Goal: Task Accomplishment & Management: Complete application form

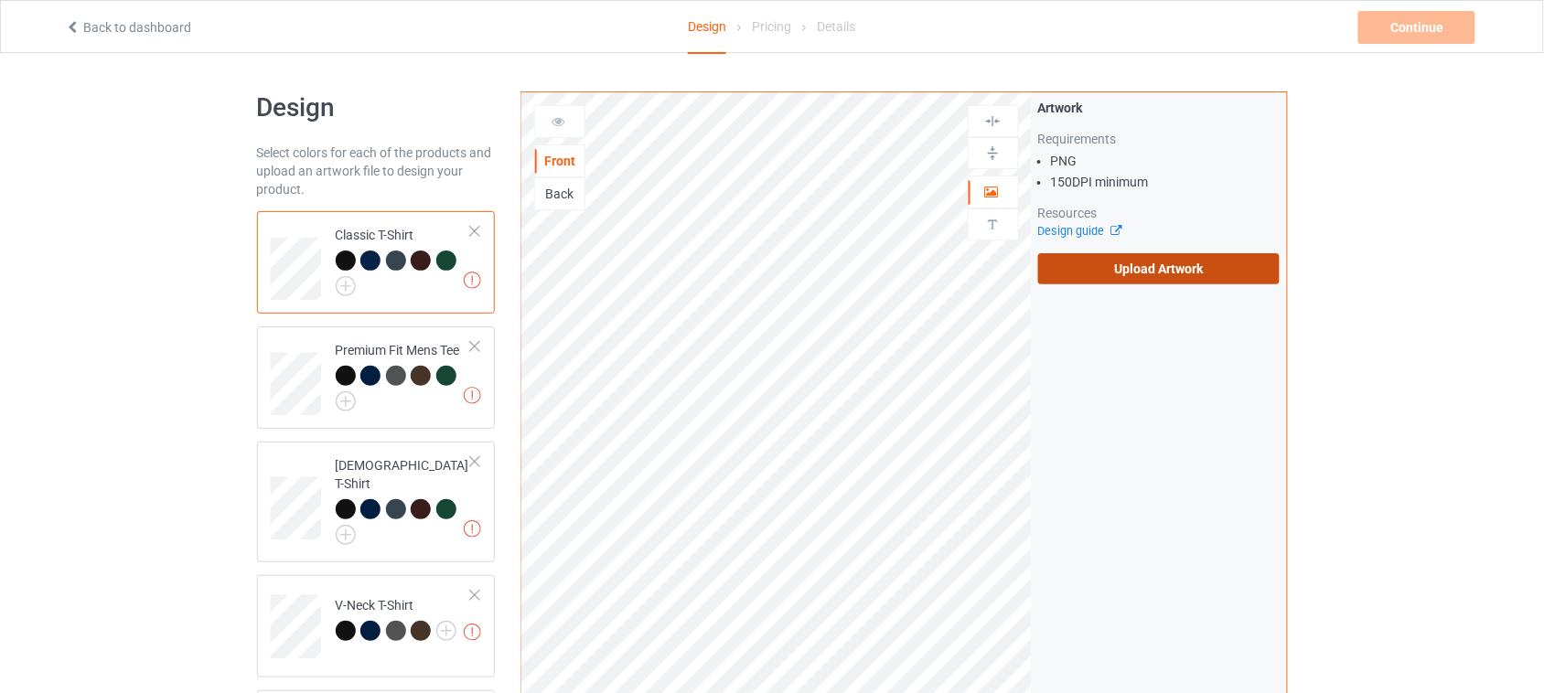
click at [1091, 277] on label "Upload Artwork" at bounding box center [1159, 268] width 242 height 31
click at [0, 0] on input "Upload Artwork" at bounding box center [0, 0] width 0 height 0
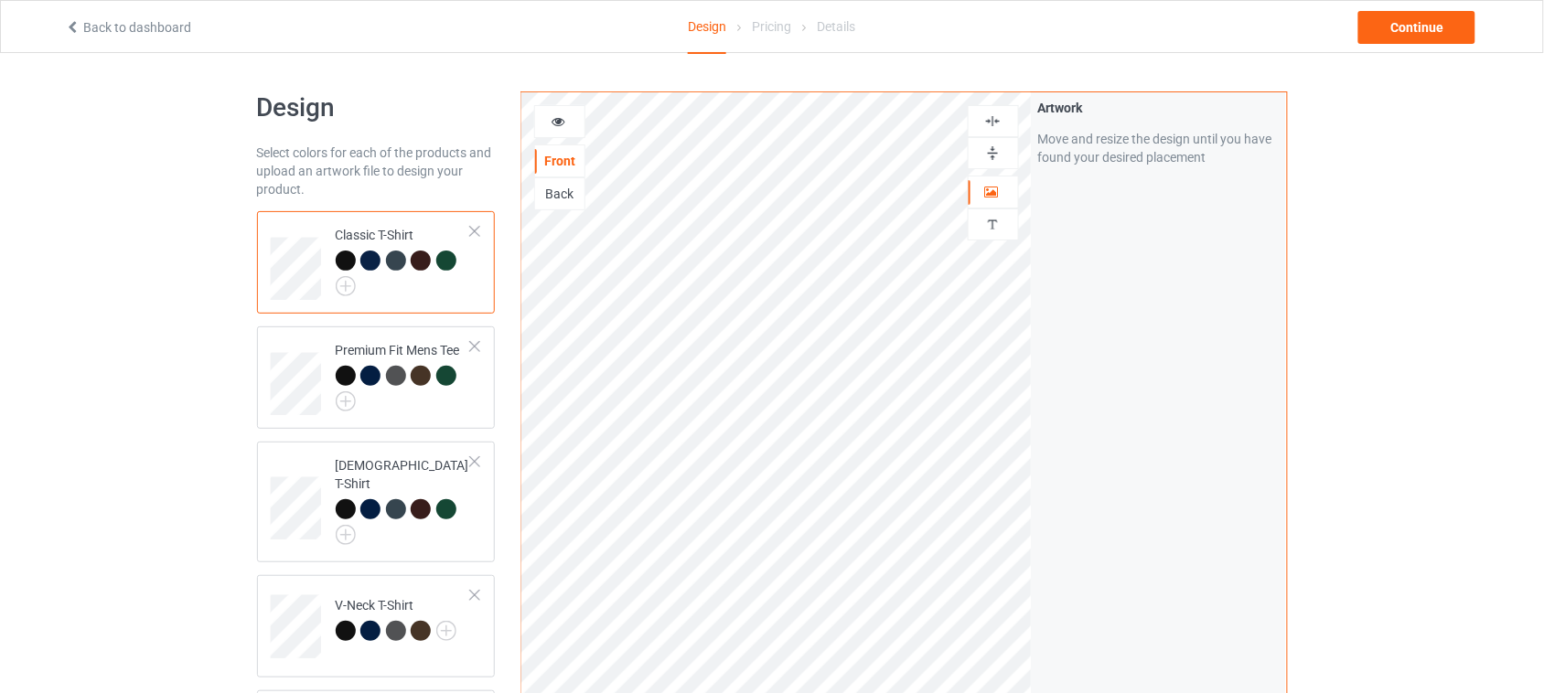
click at [564, 120] on icon at bounding box center [559, 119] width 16 height 13
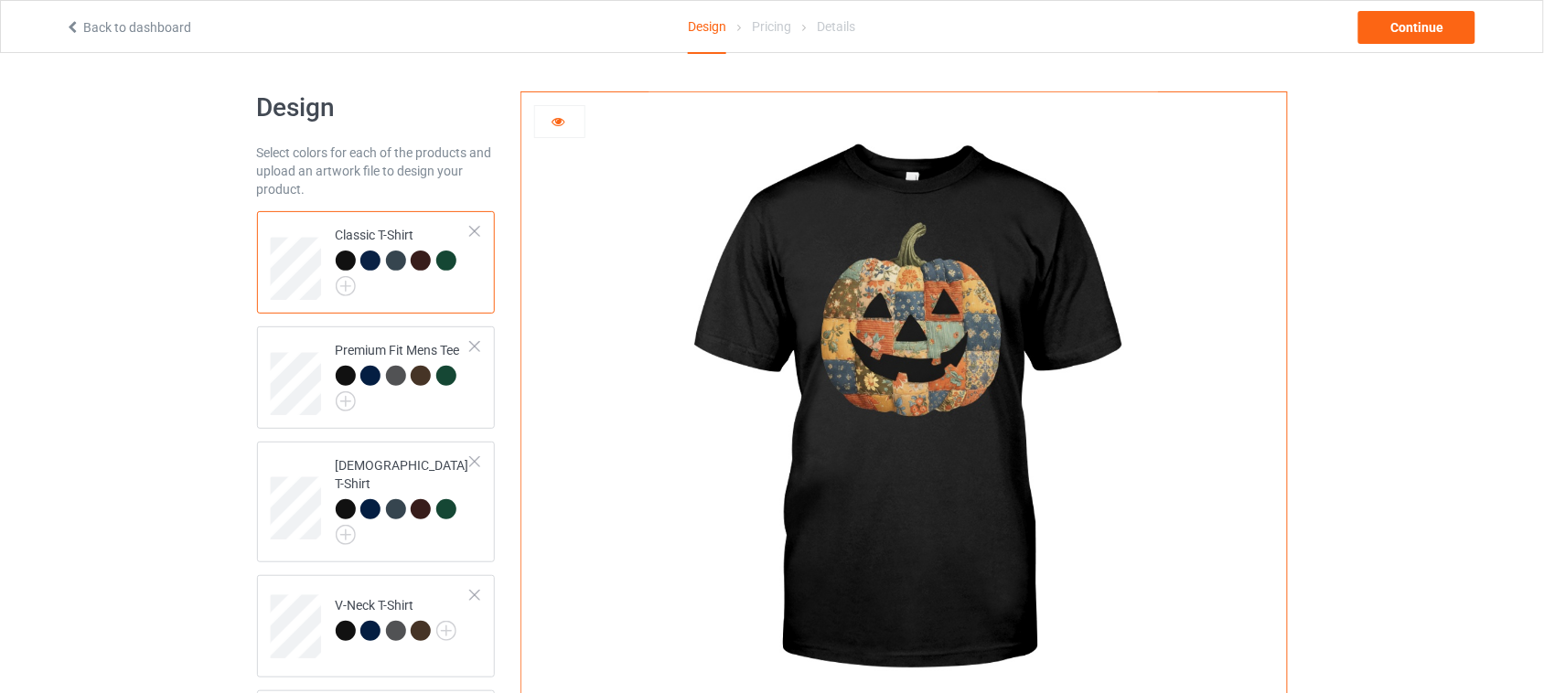
click at [560, 121] on icon at bounding box center [559, 119] width 16 height 13
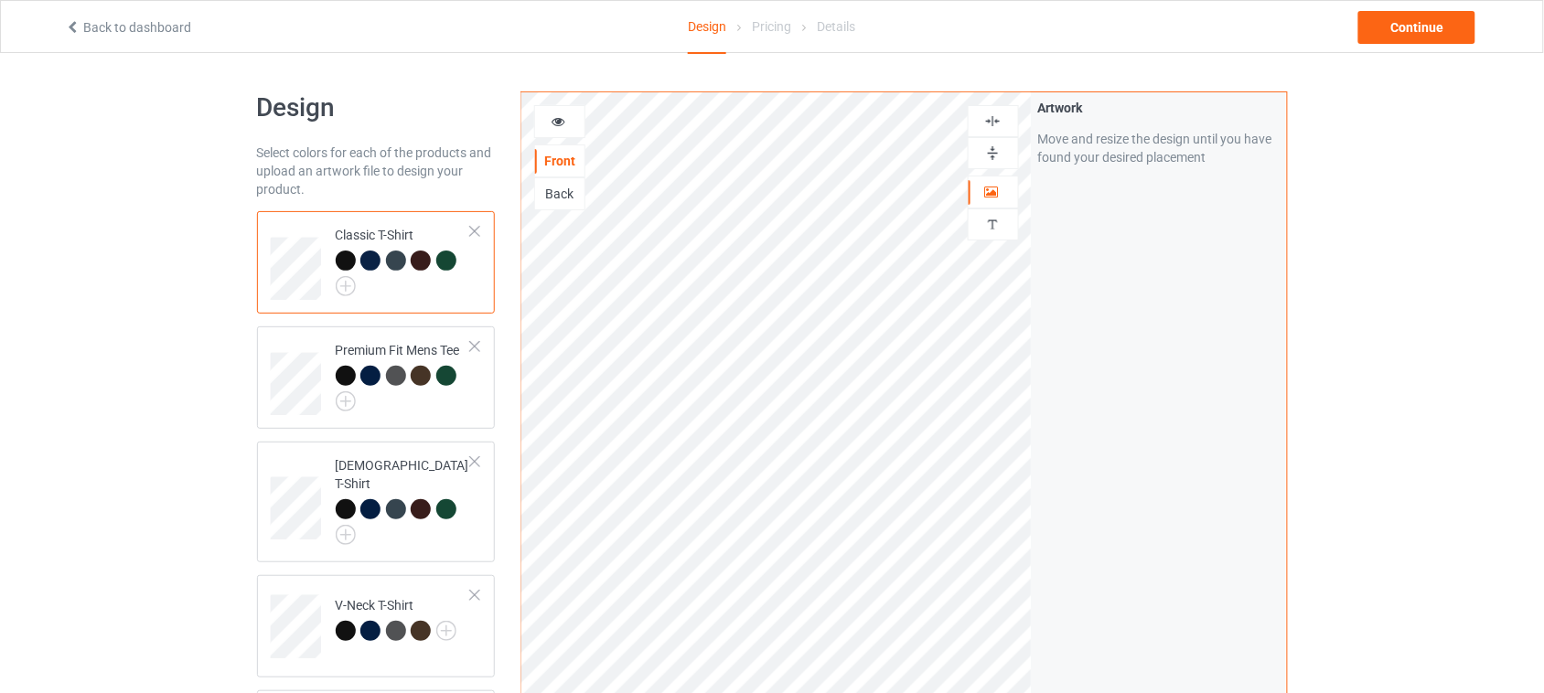
click at [563, 120] on icon at bounding box center [559, 119] width 16 height 13
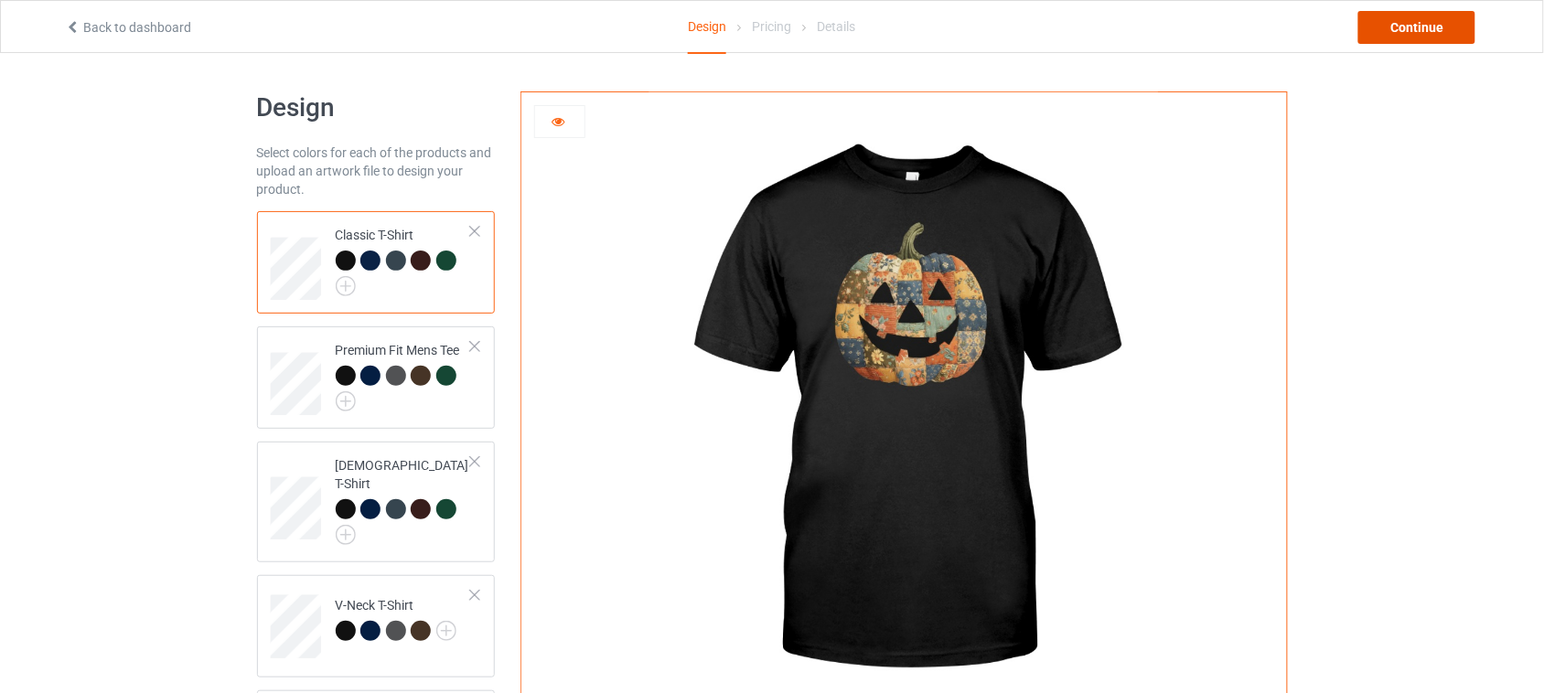
click at [1423, 32] on div "Continue" at bounding box center [1417, 27] width 117 height 33
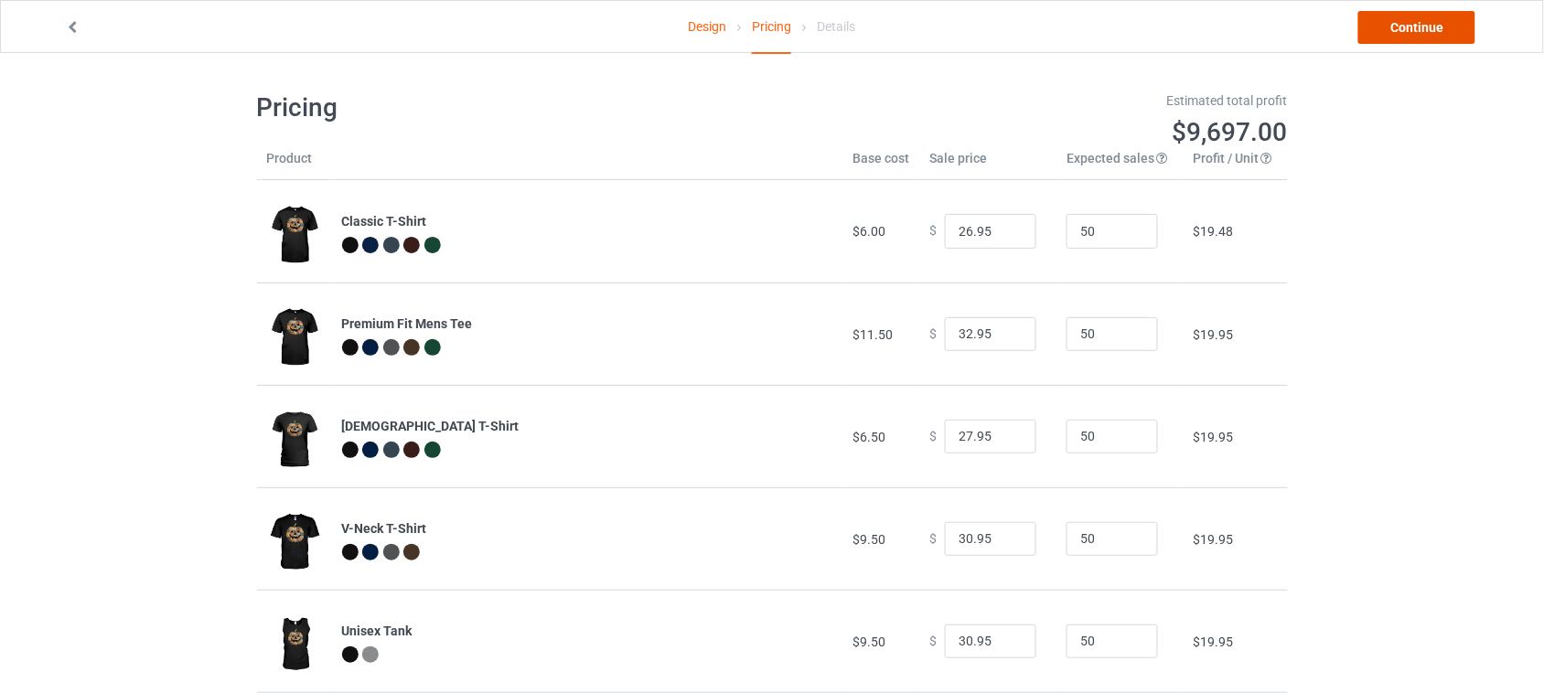
click at [1428, 29] on link "Continue" at bounding box center [1417, 27] width 117 height 33
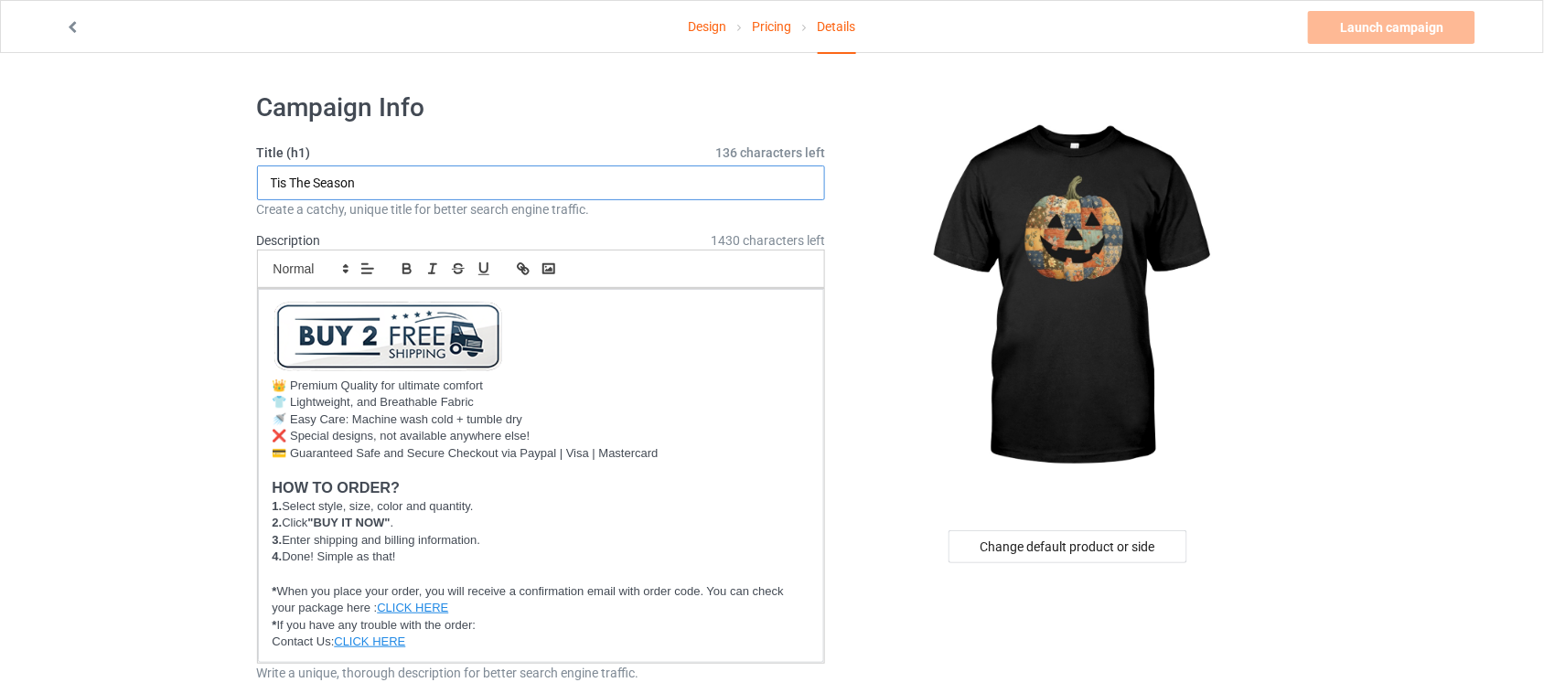
drag, startPoint x: 403, startPoint y: 177, endPoint x: 114, endPoint y: 166, distance: 288.3
paste input "Patchwork"
drag, startPoint x: 395, startPoint y: 185, endPoint x: 85, endPoint y: 194, distance: 310.3
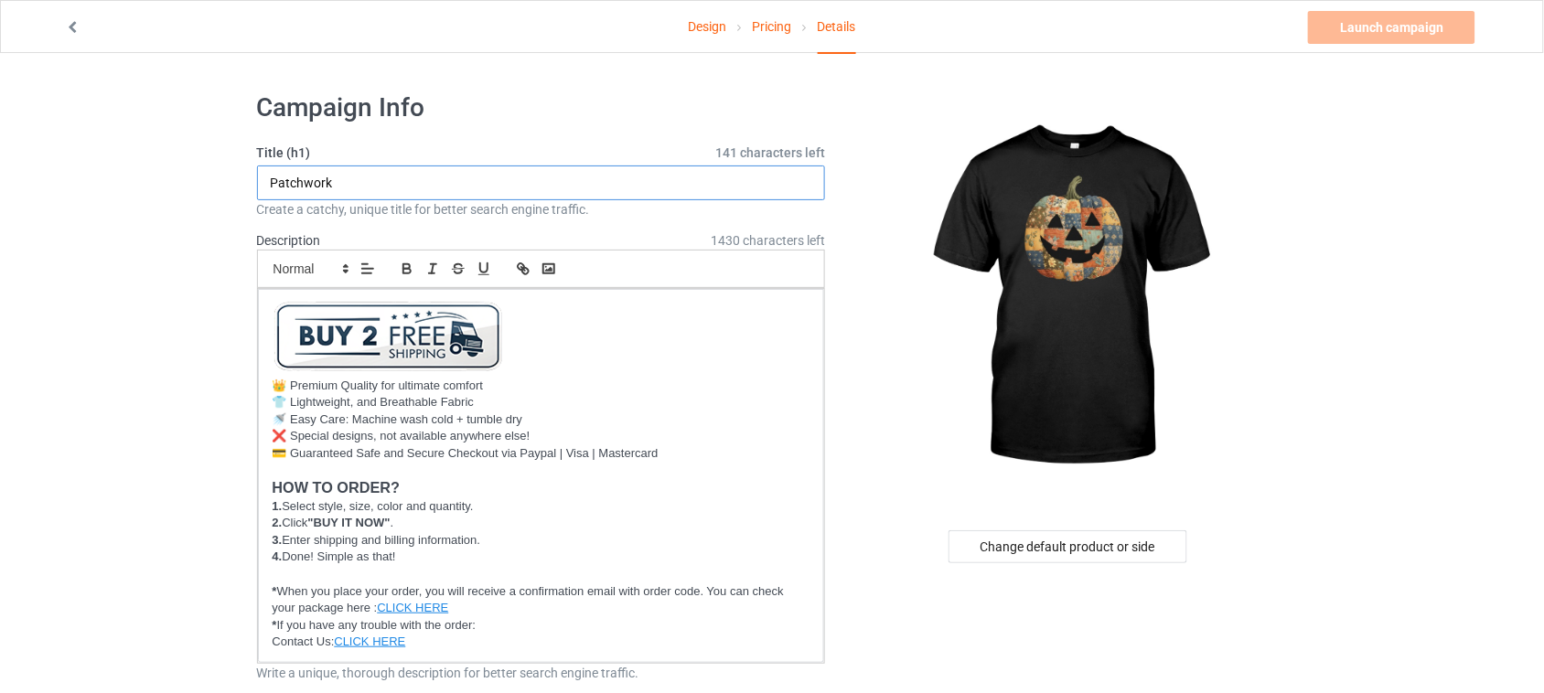
paste input "Retro Patchwork [DATE] Pumpkin"
type input "Retro Patchwork [DATE] Pumpkin"
drag, startPoint x: 307, startPoint y: 178, endPoint x: 425, endPoint y: 178, distance: 118.0
click at [425, 178] on input "Retro Patchwork [DATE] Pumpkin" at bounding box center [541, 183] width 569 height 35
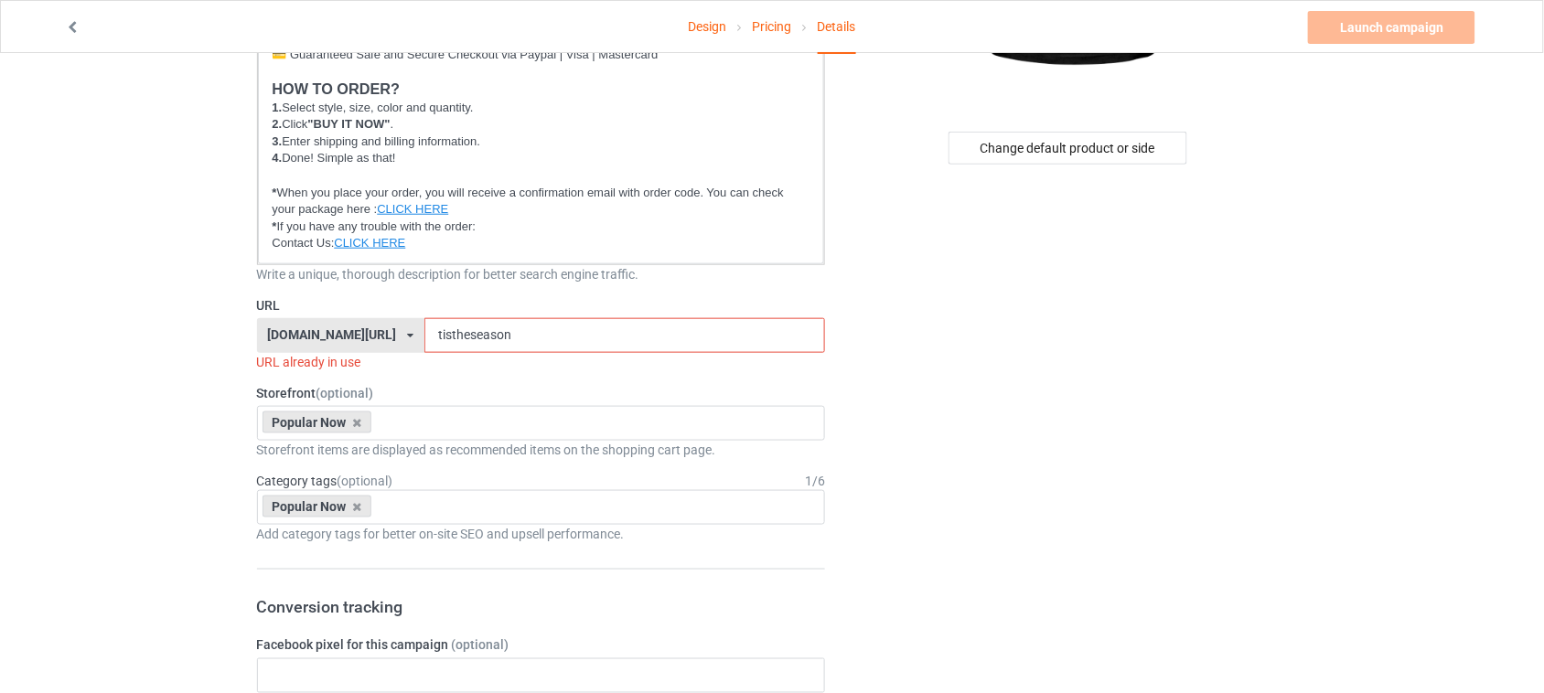
scroll to position [457, 0]
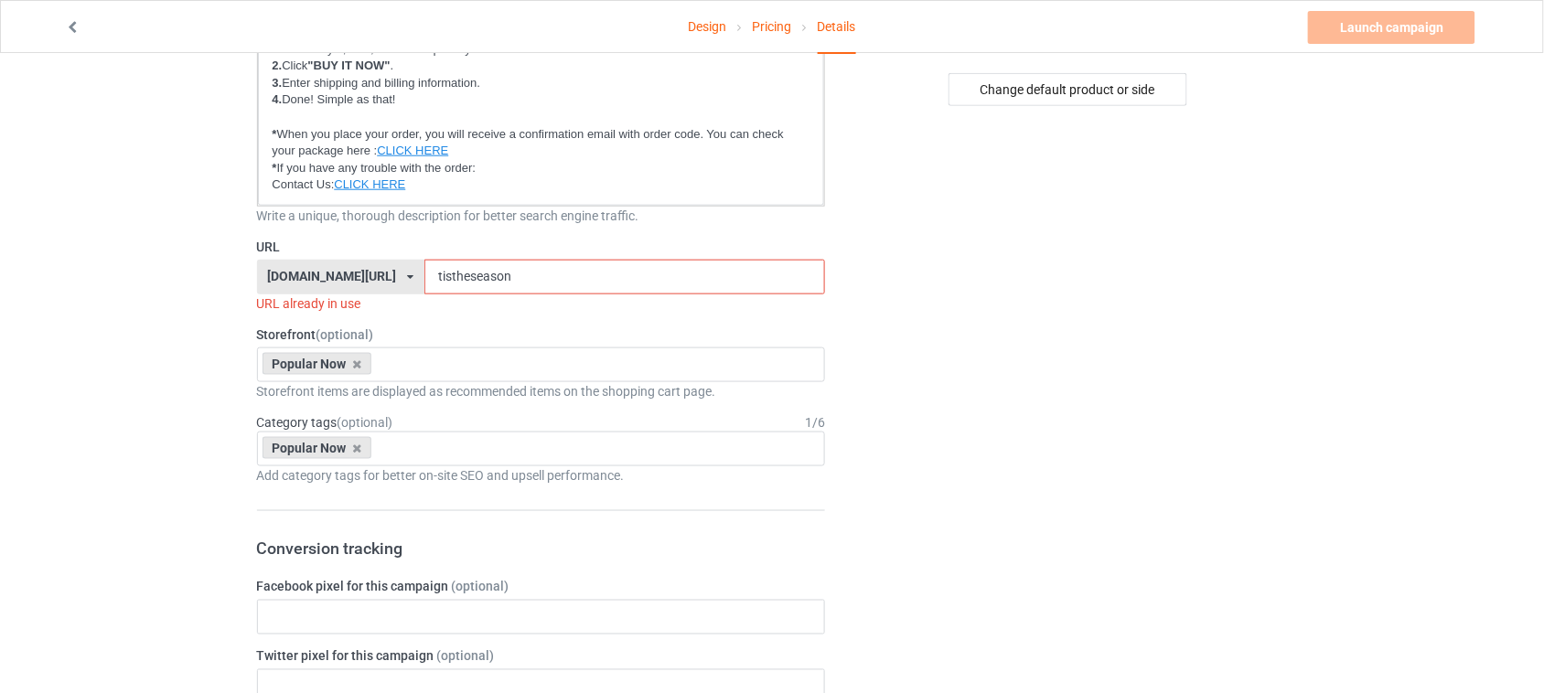
drag, startPoint x: 522, startPoint y: 273, endPoint x: 371, endPoint y: 273, distance: 151.9
click at [375, 273] on div "[DOMAIN_NAME][URL] [DOMAIN_NAME][URL] [DOMAIN_NAME][URL] 6273c5abfddeea00434baf…" at bounding box center [541, 277] width 569 height 35
paste input "Patchwork Hallowee"
click at [474, 275] on input "Patchwork [DATE]" at bounding box center [624, 277] width 401 height 35
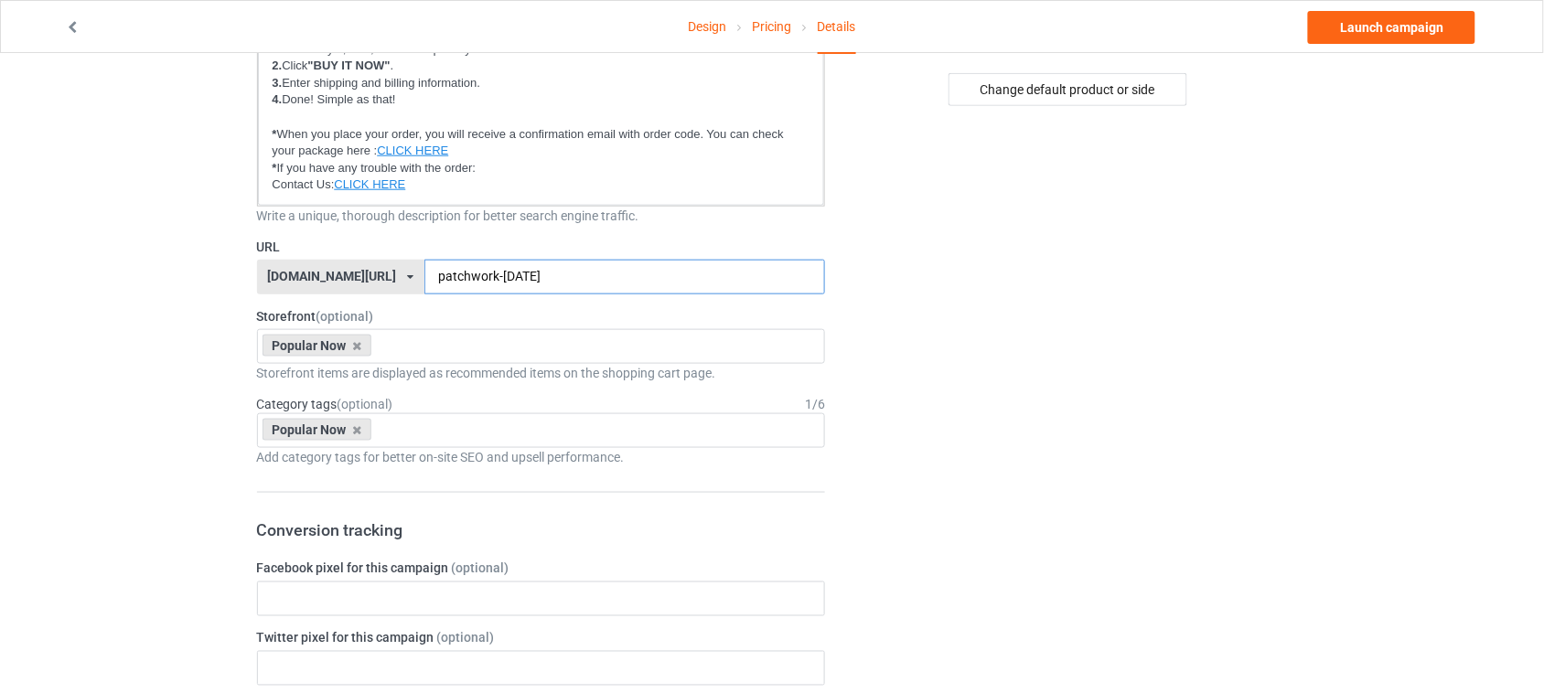
type input "patchwork-[DATE]"
click at [1145, 274] on div "Change default product or side" at bounding box center [1069, 692] width 462 height 2143
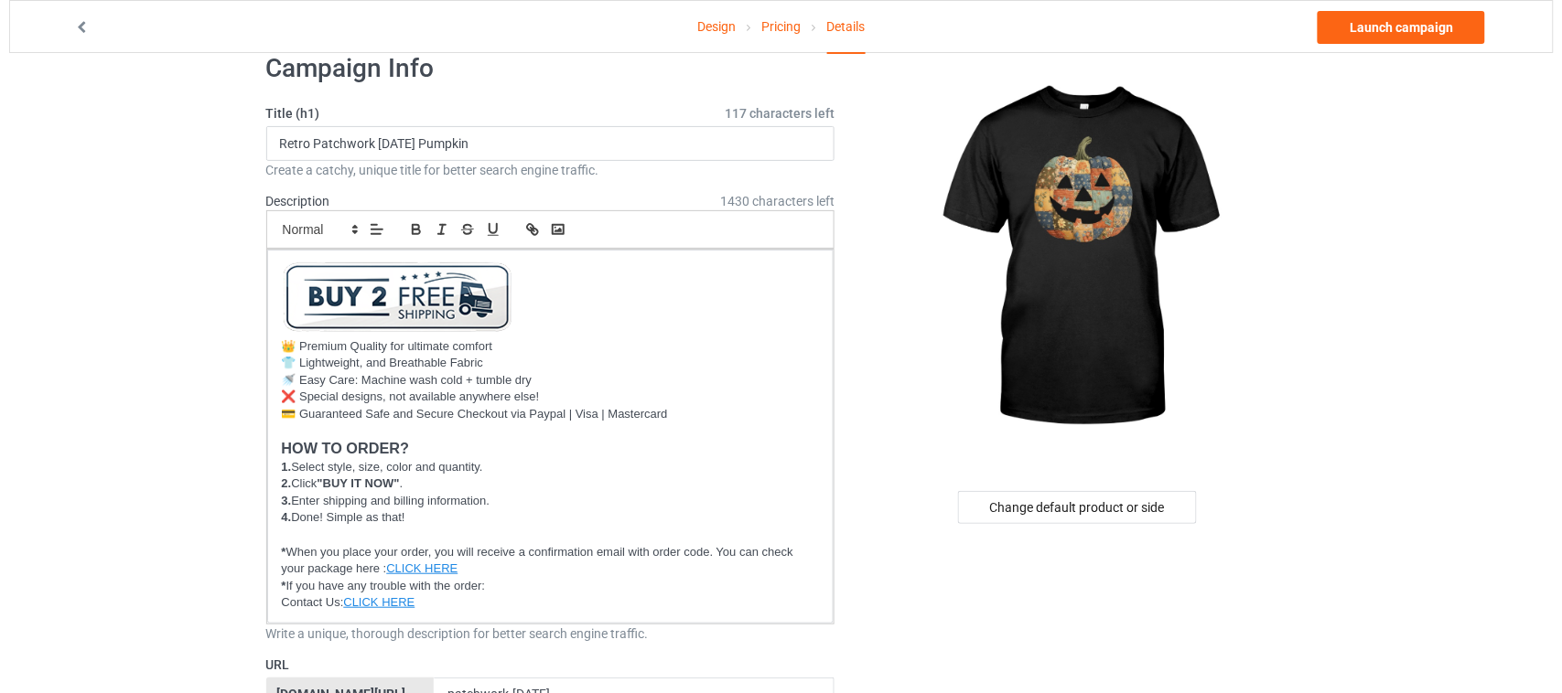
scroll to position [0, 0]
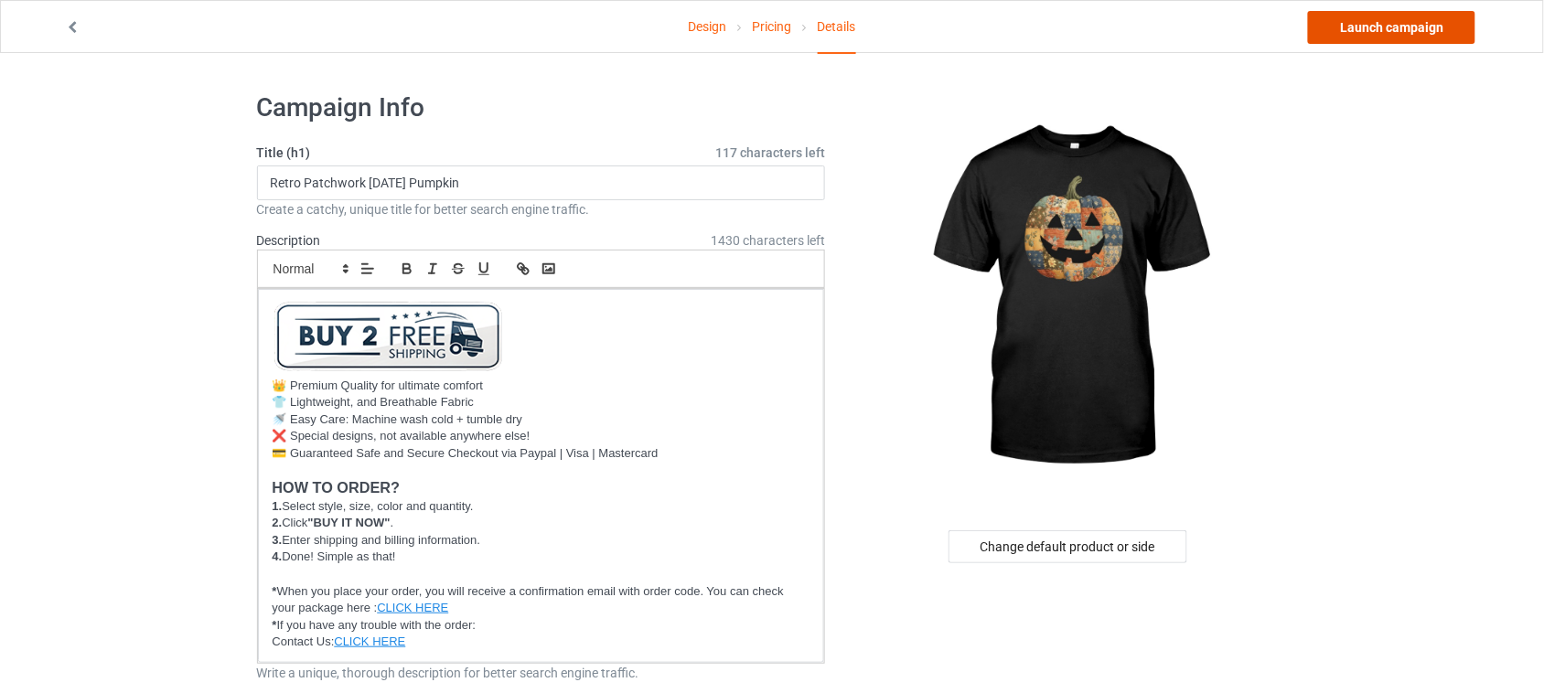
click at [1379, 25] on link "Launch campaign" at bounding box center [1391, 27] width 167 height 33
